Goal: Transaction & Acquisition: Purchase product/service

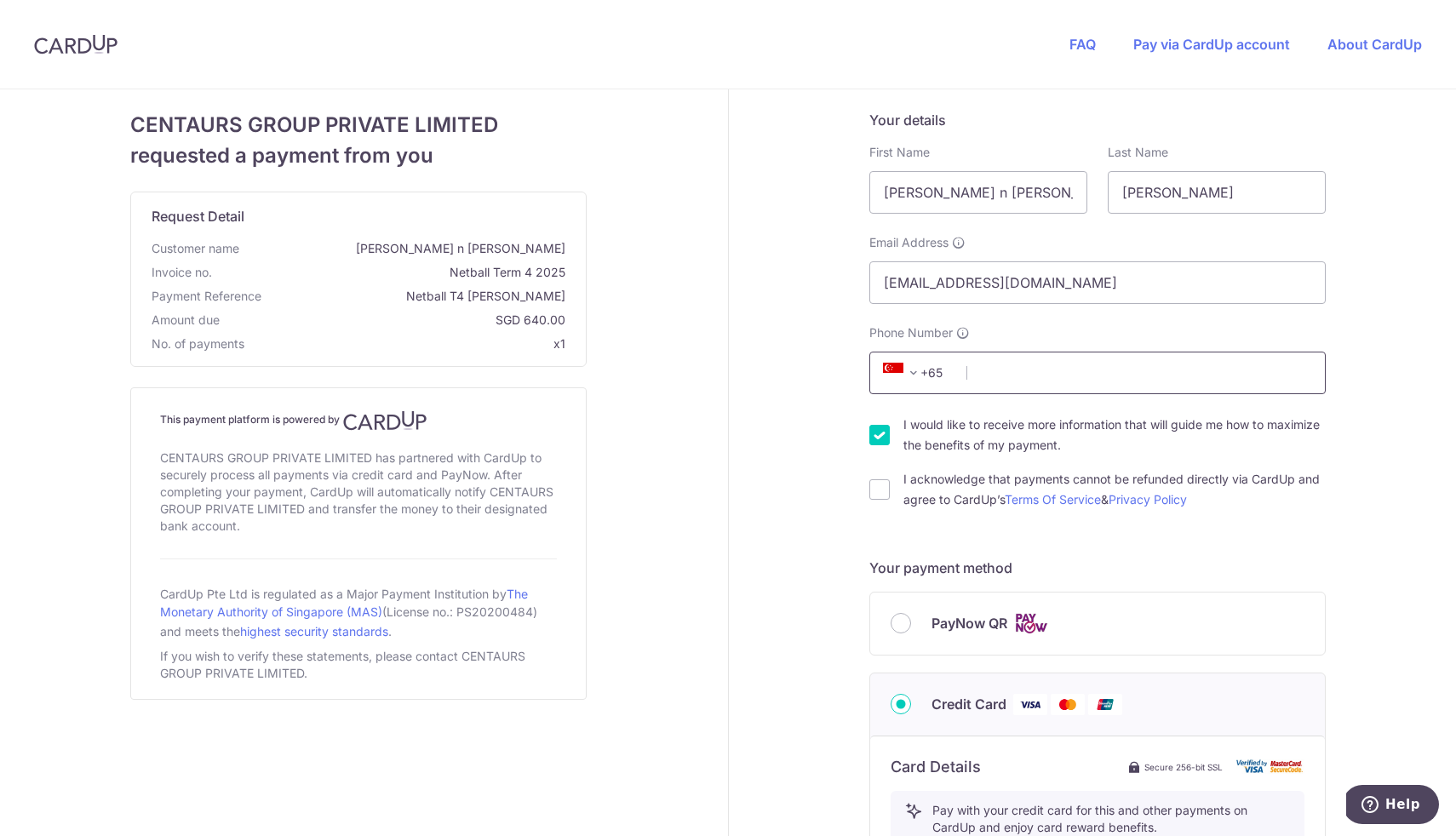
click at [1038, 379] on input "Phone Number" at bounding box center [1097, 372] width 456 height 42
type input "80305224"
click at [872, 434] on input "I would like to receive more information that will guide me how to maximize the…" at bounding box center [879, 435] width 21 height 21
checkbox input "false"
click at [872, 487] on input "I acknowledge that payments cannot be refunded directly via CardUp and agree to…" at bounding box center [879, 489] width 21 height 21
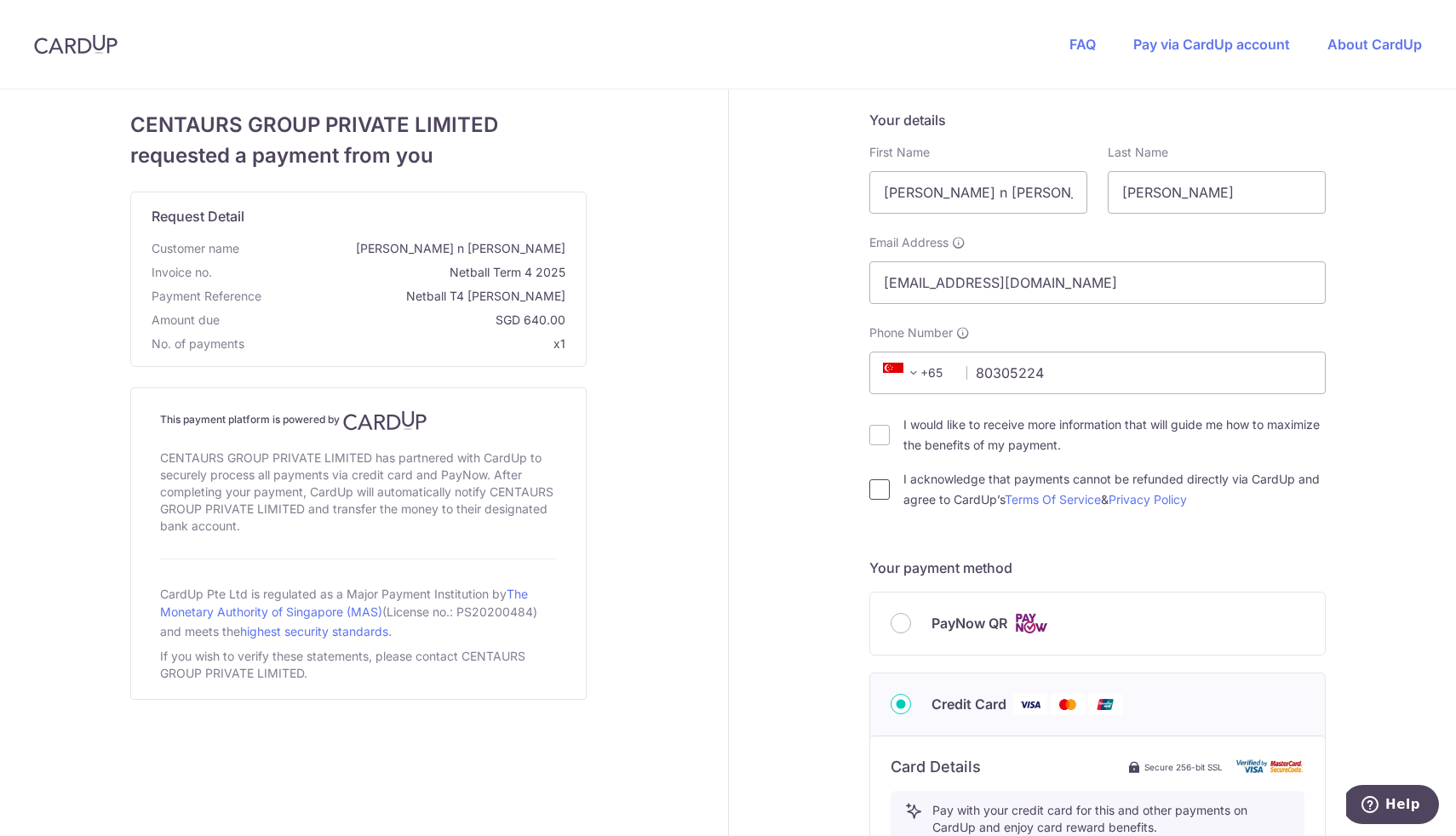
checkbox input "true"
click at [919, 623] on div "PayNow QR" at bounding box center [1097, 624] width 414 height 22
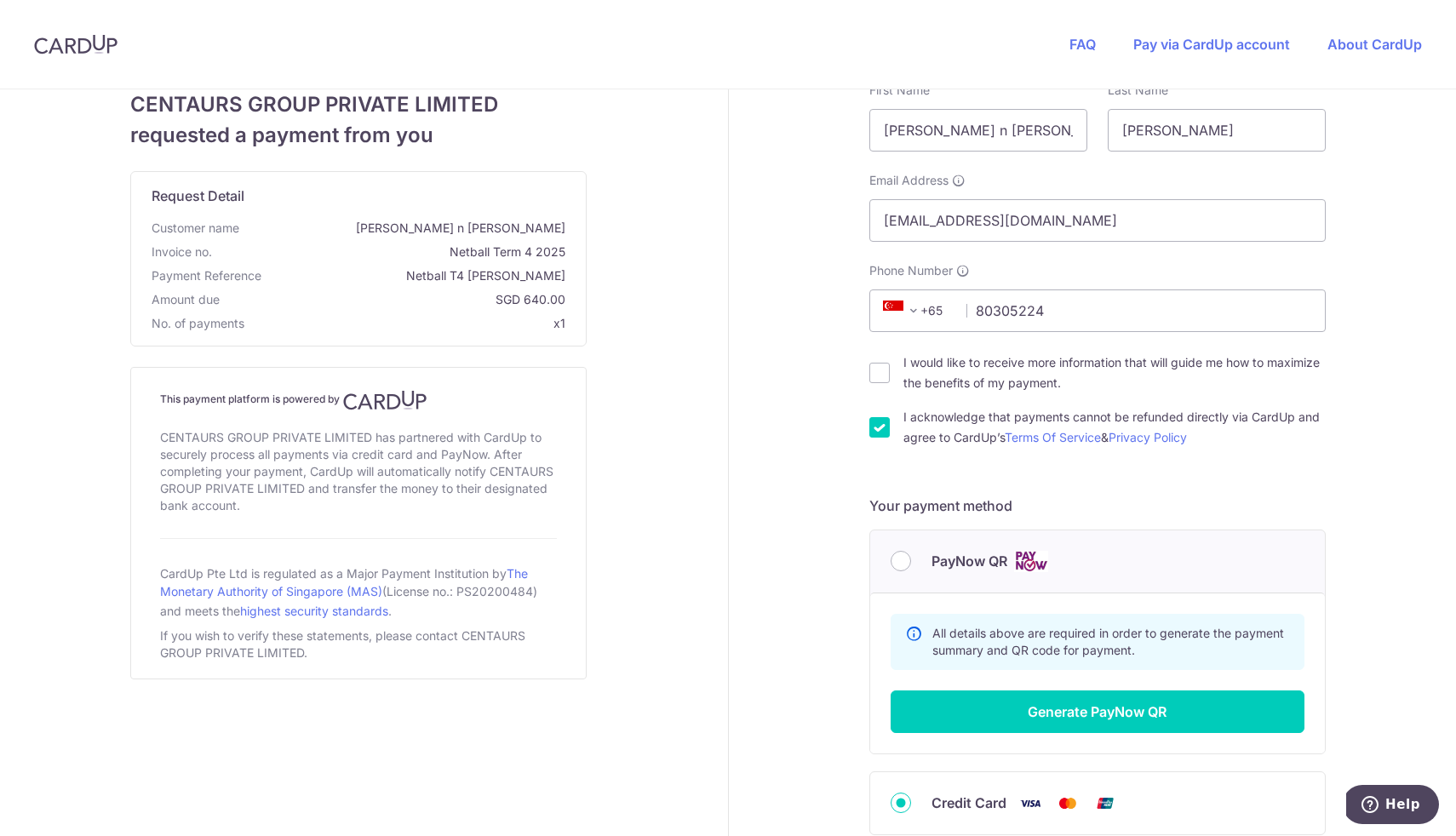
scroll to position [70, 0]
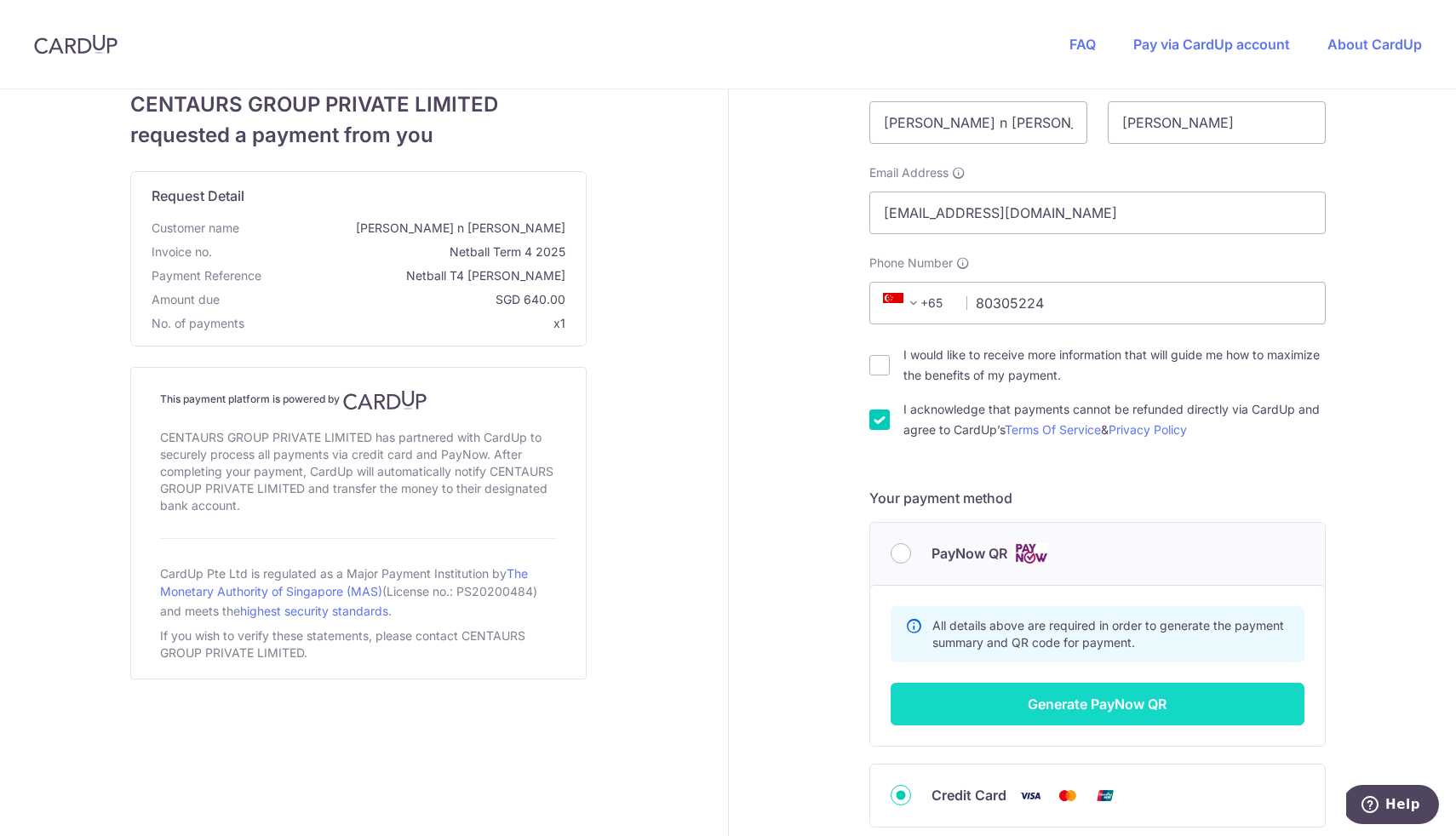
click at [1139, 706] on button "Generate PayNow QR" at bounding box center [1097, 703] width 414 height 42
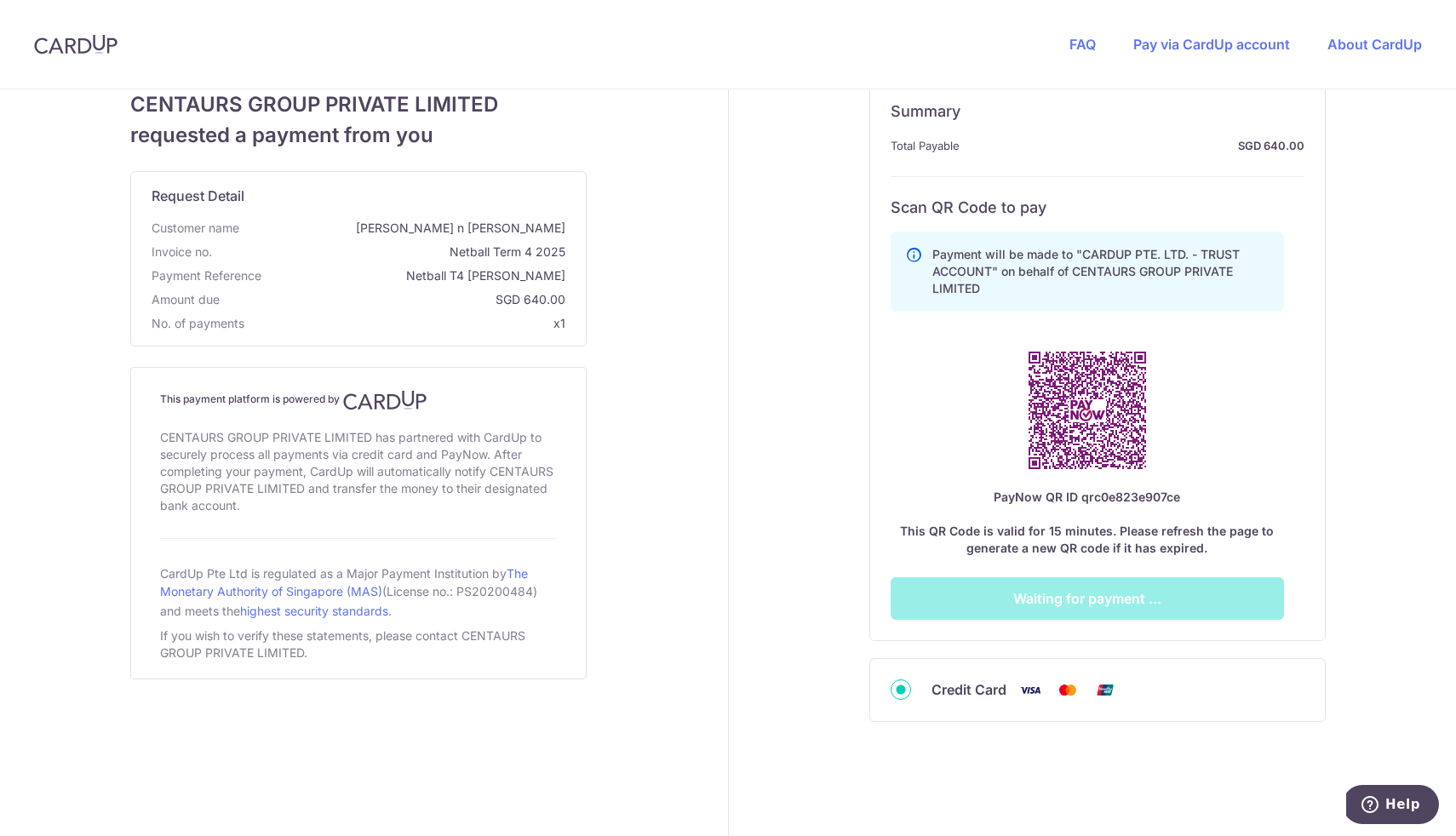
scroll to position [605, 0]
